Goal: Task Accomplishment & Management: Complete application form

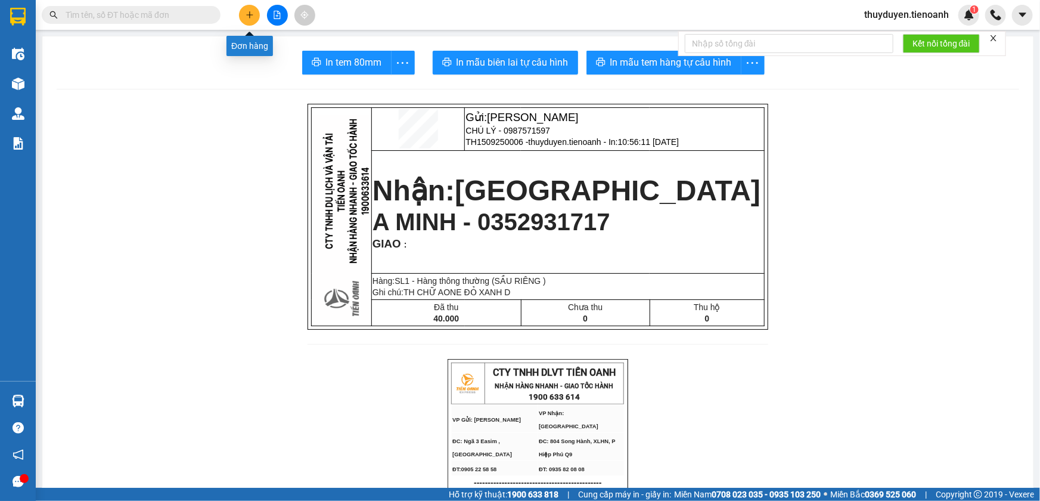
click at [255, 10] on button at bounding box center [249, 15] width 21 height 21
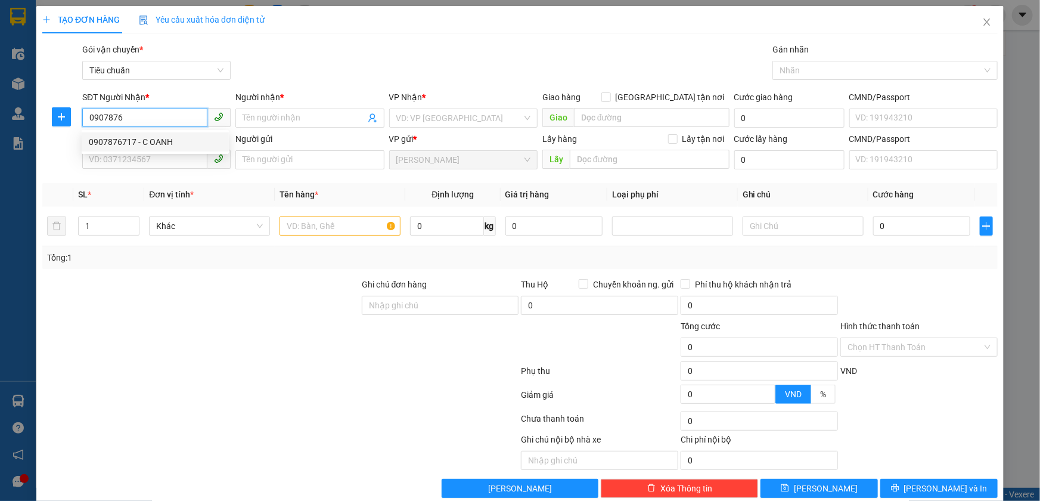
click at [153, 141] on div "0907876717 - C OANH" at bounding box center [155, 141] width 133 height 13
type input "0907876717"
type input "C OANH"
type input "90.000"
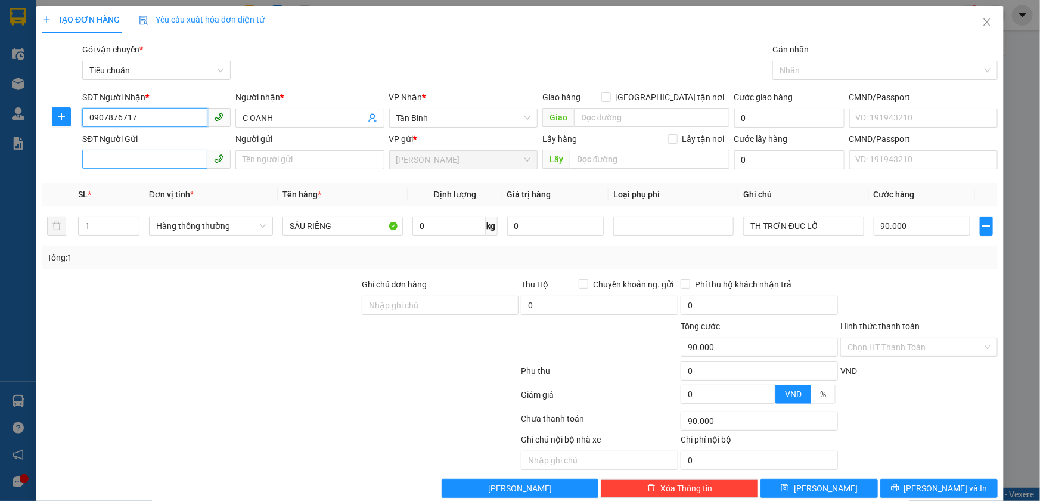
type input "0907876717"
click at [158, 161] on input "SĐT Người Gửi" at bounding box center [144, 159] width 125 height 19
click at [160, 183] on div "0817545123 - C TIÊN" at bounding box center [155, 183] width 133 height 13
type input "0817545123"
type input "C TIÊN"
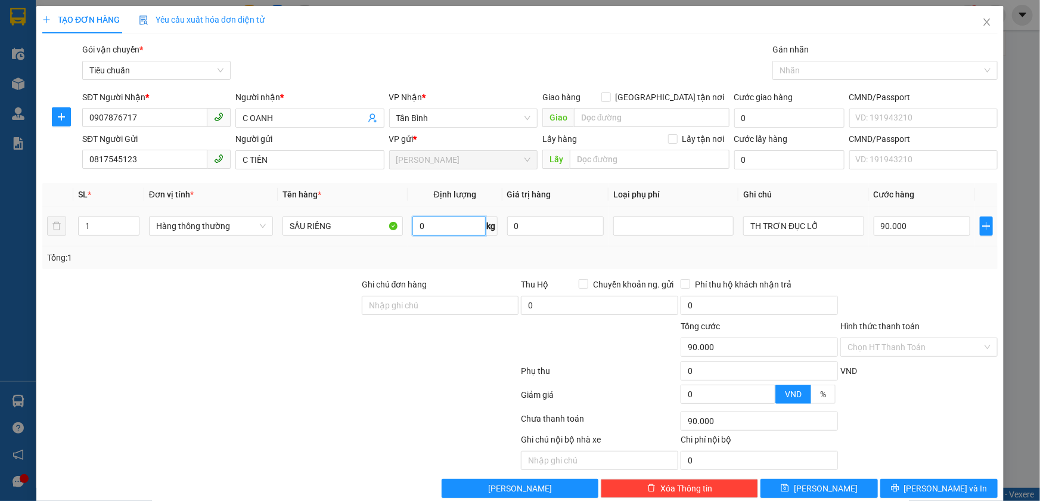
click at [459, 223] on input "0" at bounding box center [449, 225] width 73 height 19
type input "50"
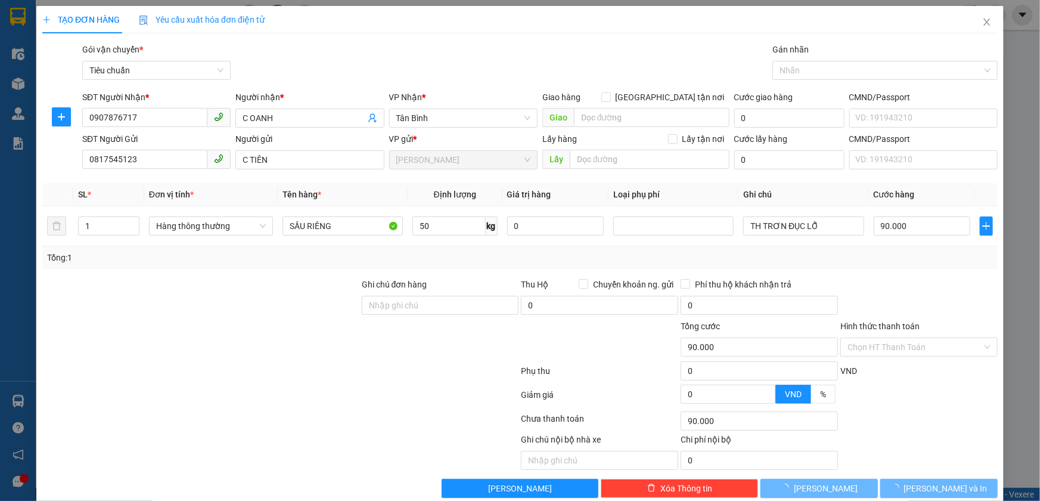
click at [459, 246] on div "Tổng: 1" at bounding box center [520, 257] width 956 height 23
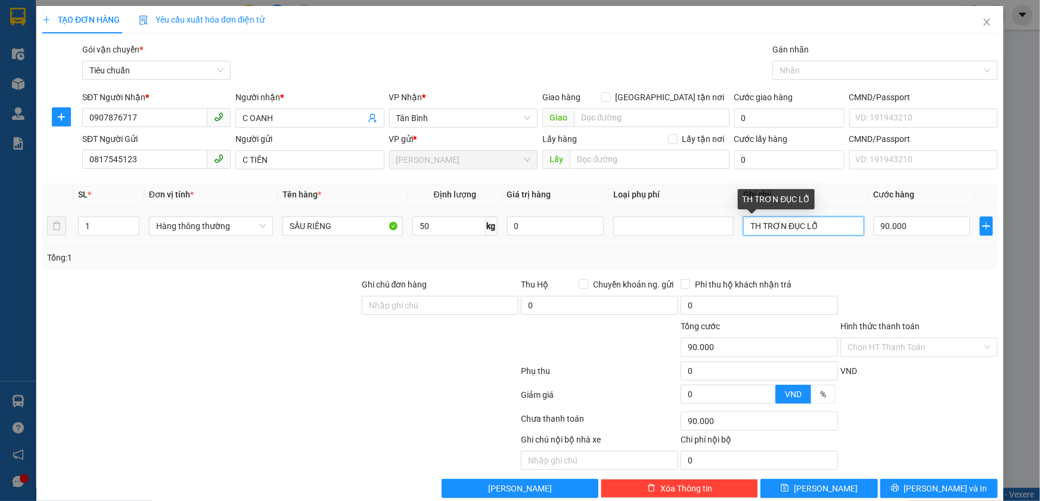
drag, startPoint x: 830, startPoint y: 231, endPoint x: 758, endPoint y: 223, distance: 72.6
click at [758, 223] on input "TH TRƠN ĐỤC LỖ" at bounding box center [803, 225] width 120 height 19
type input "TH JET"
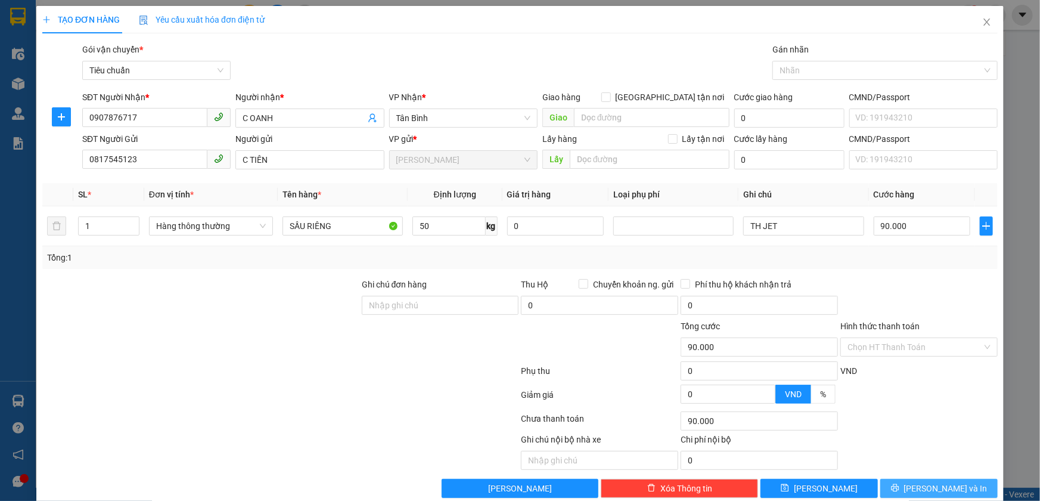
click at [881, 489] on button "[PERSON_NAME] và In" at bounding box center [939, 488] width 117 height 19
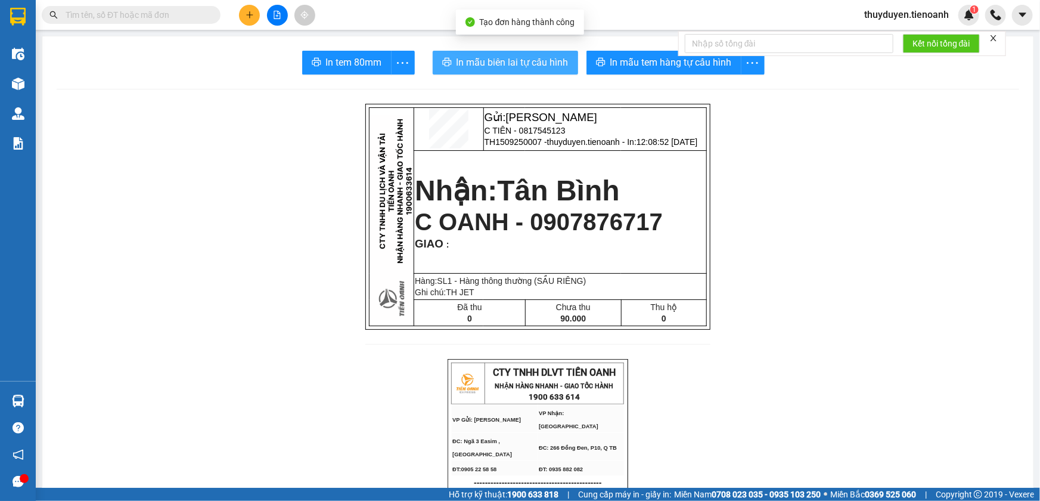
click at [515, 56] on span "In mẫu biên lai tự cấu hình" at bounding box center [513, 62] width 112 height 15
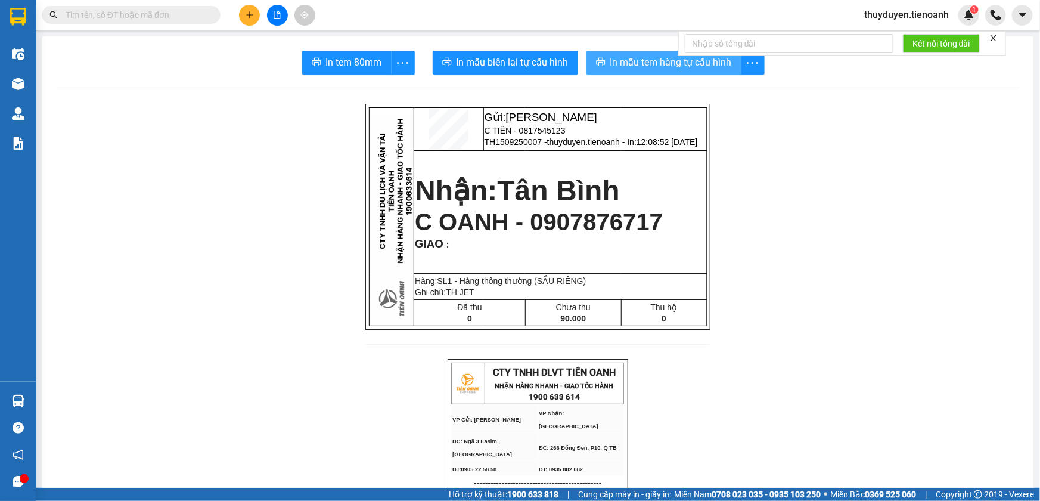
click at [662, 57] on button "In mẫu tem hàng tự cấu hình" at bounding box center [664, 63] width 155 height 24
click at [665, 63] on span "In mẫu tem hàng tự cấu hình" at bounding box center [671, 62] width 122 height 15
